Goal: Task Accomplishment & Management: Use online tool/utility

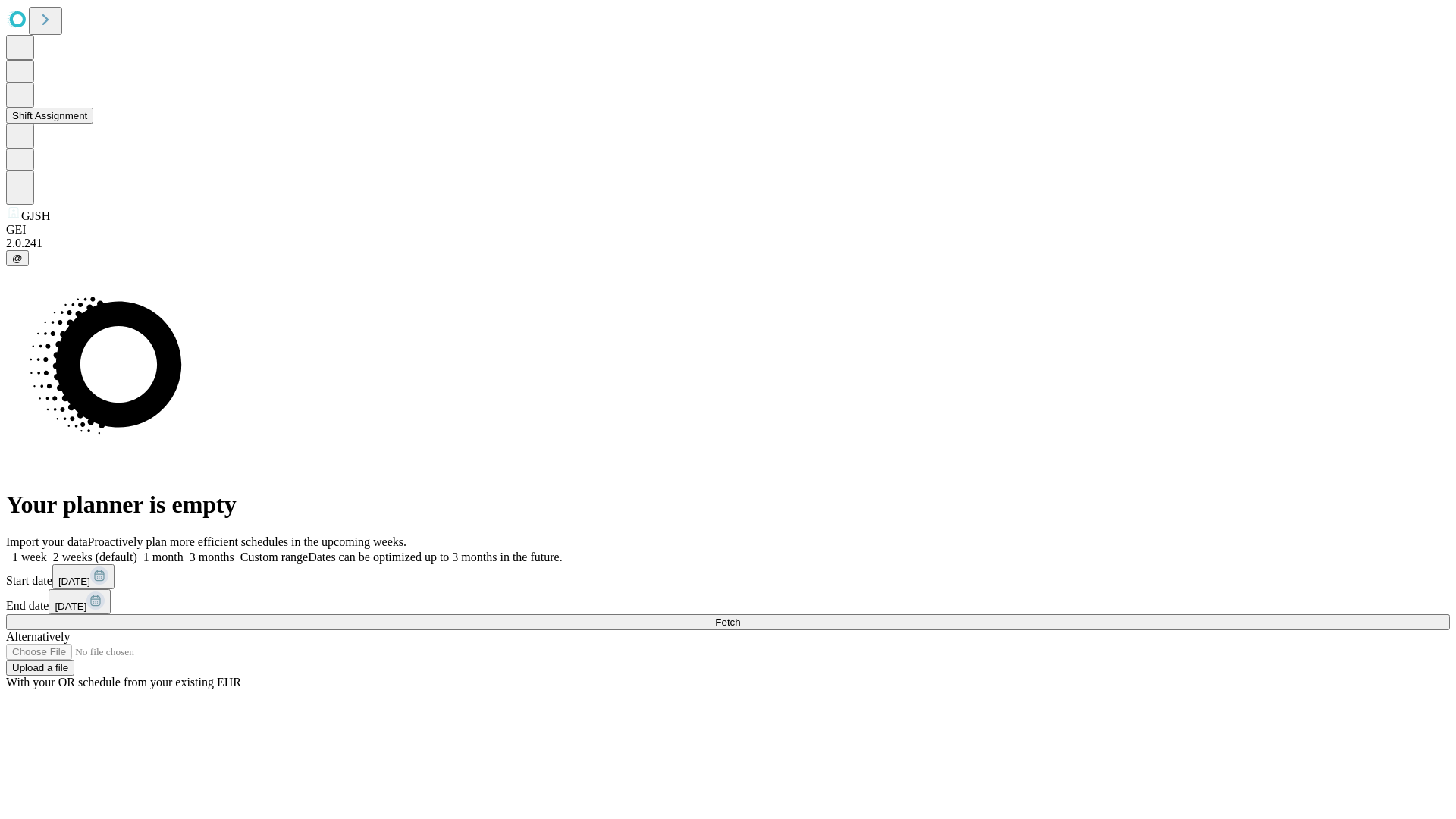
click at [94, 124] on button "Shift Assignment" at bounding box center [50, 116] width 88 height 16
